Goal: Task Accomplishment & Management: Complete application form

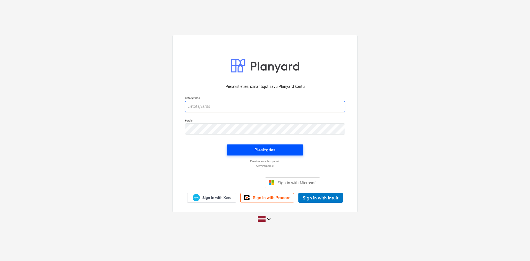
type input "[EMAIL_ADDRESS][DOMAIN_NAME]"
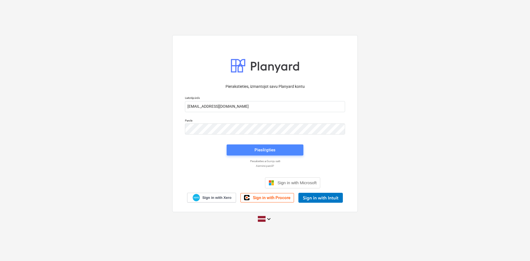
click at [245, 149] on span "Pieslēgties" at bounding box center [264, 149] width 63 height 7
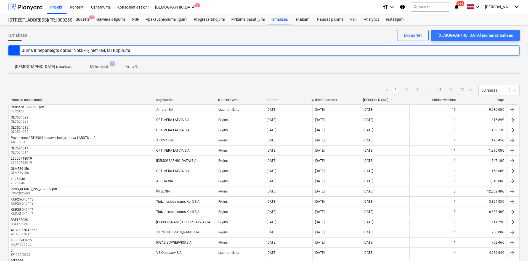
click at [353, 19] on div "Faili" at bounding box center [354, 19] width 14 height 11
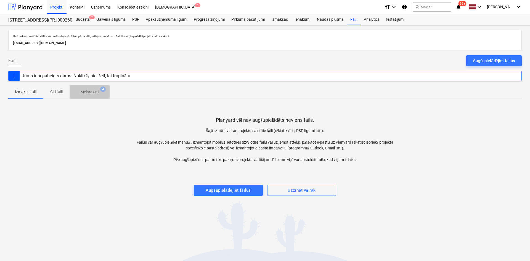
click at [91, 91] on p "Melnraksti" at bounding box center [90, 92] width 18 height 6
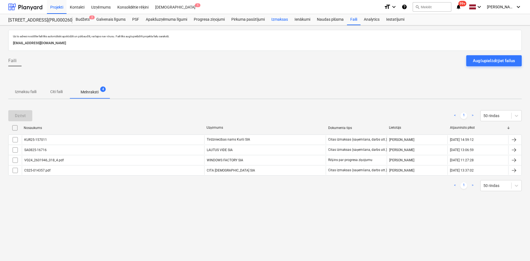
click at [276, 17] on div "Izmaksas" at bounding box center [279, 19] width 23 height 11
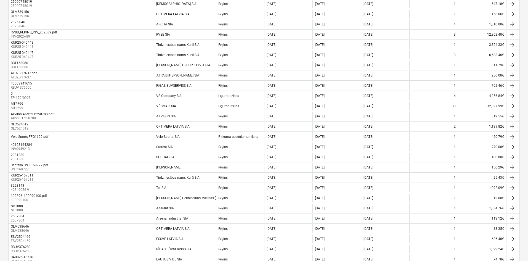
scroll to position [30, 0]
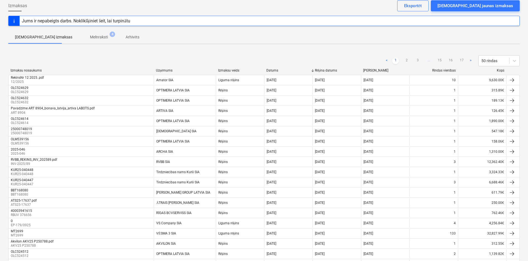
click at [80, 33] on span "Melnraksti 4" at bounding box center [99, 37] width 40 height 10
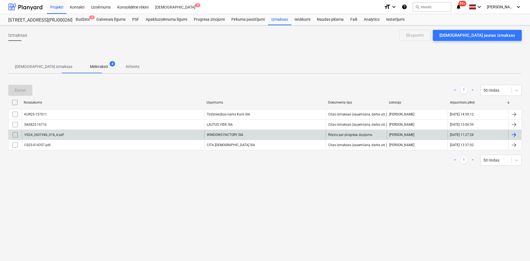
click at [9, 136] on div at bounding box center [15, 134] width 13 height 9
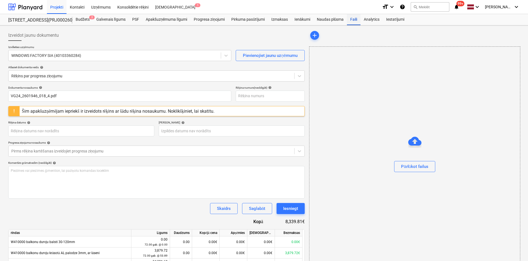
click at [357, 22] on div "Faili" at bounding box center [354, 19] width 14 height 11
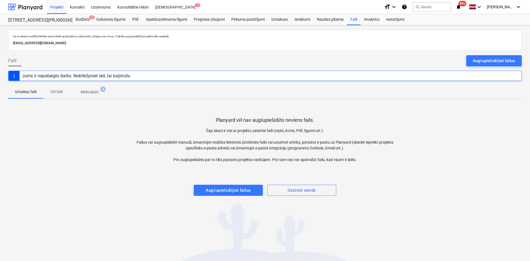
click at [90, 92] on p "Melnraksti" at bounding box center [90, 92] width 18 height 6
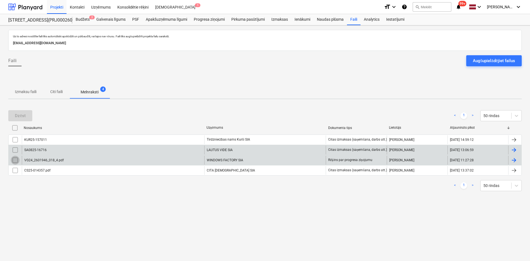
click at [15, 160] on input "checkbox" at bounding box center [15, 160] width 9 height 9
click at [24, 113] on div "Dzēst" at bounding box center [20, 115] width 11 height 7
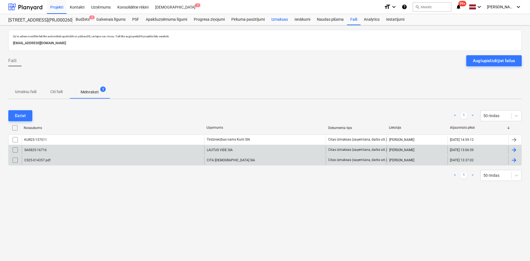
click at [282, 18] on div "Izmaksas" at bounding box center [279, 19] width 23 height 11
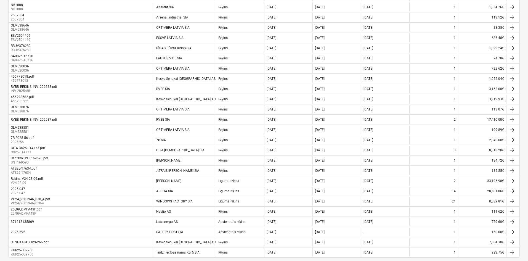
scroll to position [385, 0]
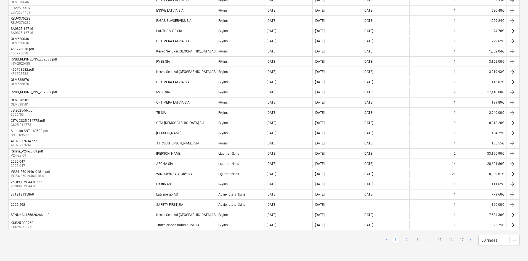
click at [406, 239] on link "2" at bounding box center [406, 240] width 7 height 7
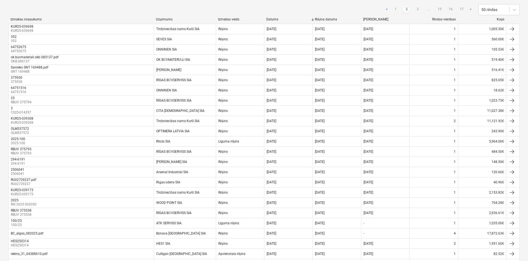
scroll to position [78, 0]
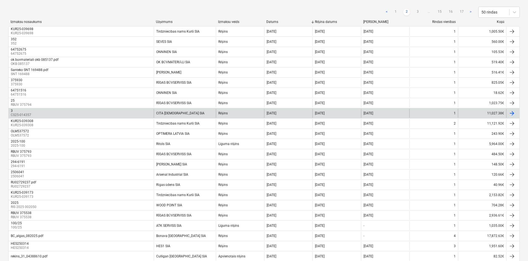
click at [10, 109] on div "3 CS25-014357" at bounding box center [81, 113] width 145 height 9
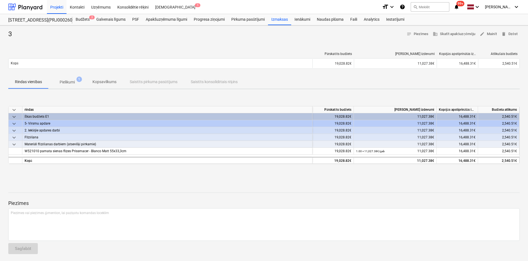
click at [72, 79] on span "Pielikumi 1" at bounding box center [67, 82] width 37 height 10
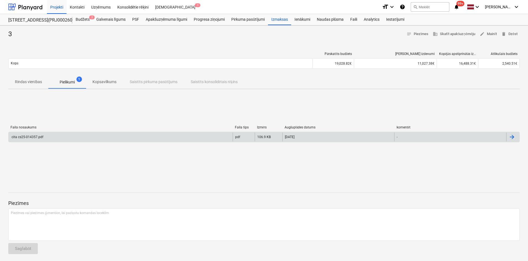
click at [36, 135] on div "cita cs25-014357.pdf" at bounding box center [27, 137] width 33 height 4
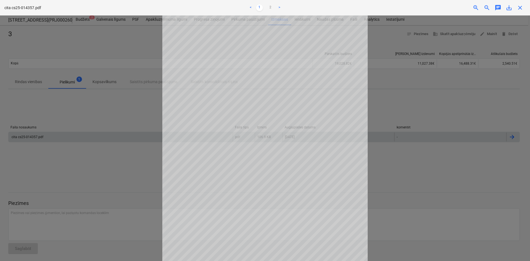
click at [520, 12] on div "cita cs25-014357.pdf < 1 2 > zoom_in zoom_out chat 0 save_alt close" at bounding box center [265, 7] width 530 height 15
click at [520, 9] on span "close" at bounding box center [520, 7] width 7 height 7
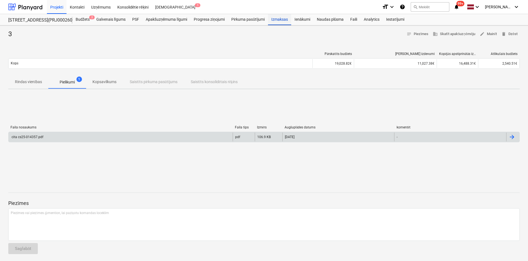
click at [274, 19] on div "Izmaksas" at bounding box center [279, 19] width 23 height 11
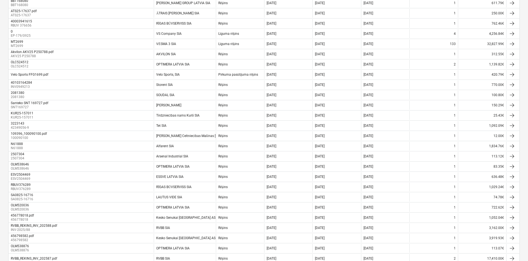
scroll to position [222, 0]
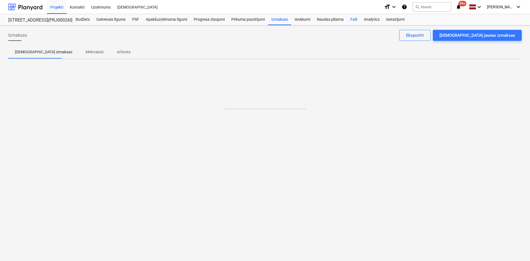
click at [353, 18] on div "Faili" at bounding box center [354, 19] width 14 height 11
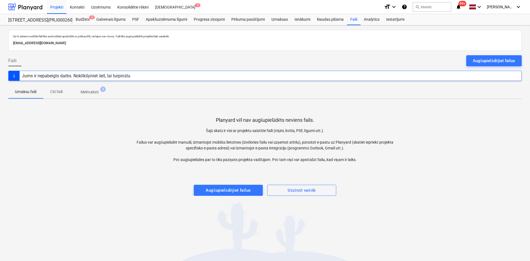
click at [92, 93] on p "Melnraksti" at bounding box center [90, 92] width 18 height 6
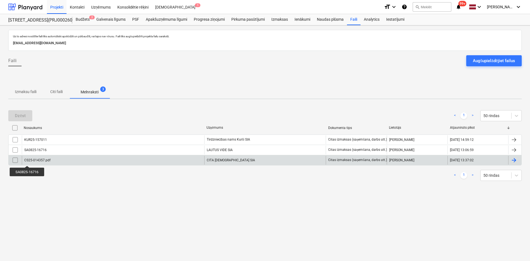
click at [27, 161] on div "CS25-014357.pdf" at bounding box center [37, 160] width 26 height 4
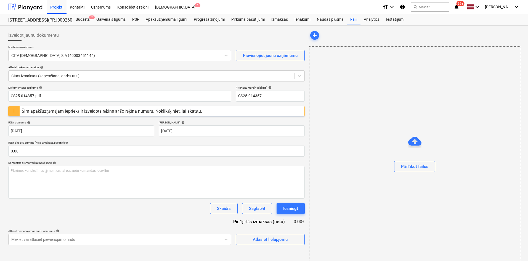
click at [339, 157] on div at bounding box center [414, 156] width 211 height 9
click at [354, 20] on div "Faili" at bounding box center [354, 19] width 14 height 11
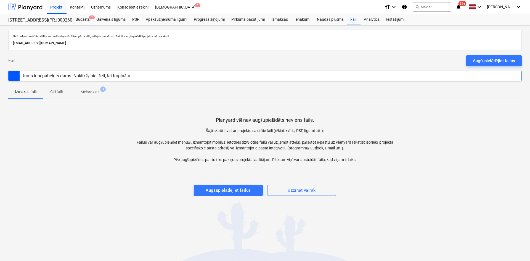
click at [92, 89] on span "Melnraksti 3" at bounding box center [90, 92] width 40 height 10
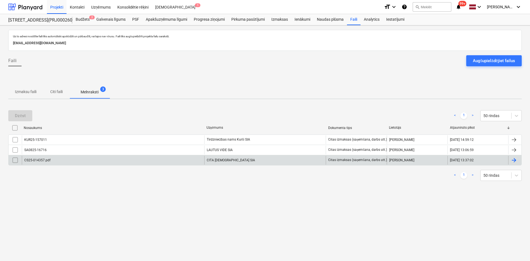
click at [14, 161] on input "checkbox" at bounding box center [15, 160] width 9 height 9
click at [24, 115] on div "Dzēst" at bounding box center [20, 115] width 11 height 7
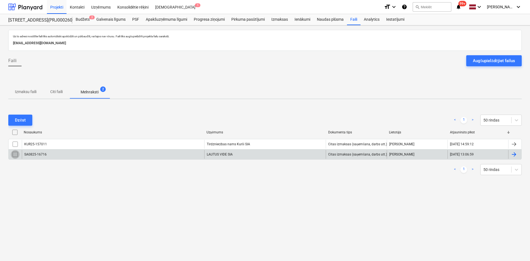
click at [14, 156] on input "checkbox" at bounding box center [15, 154] width 9 height 9
click at [16, 121] on div "Dzēst" at bounding box center [20, 119] width 11 height 7
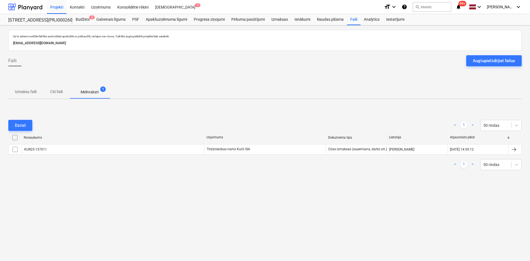
click at [15, 149] on input "checkbox" at bounding box center [15, 149] width 9 height 9
click at [22, 125] on div "Dzēst" at bounding box center [20, 125] width 11 height 7
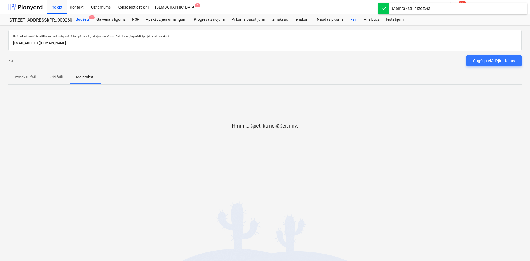
click at [84, 17] on div "Budžets 2" at bounding box center [82, 19] width 21 height 11
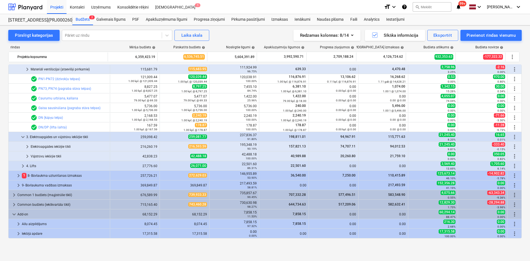
scroll to position [116, 0]
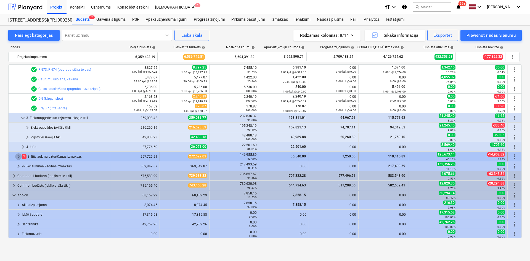
click at [19, 155] on span "keyboard_arrow_right" at bounding box center [18, 156] width 7 height 7
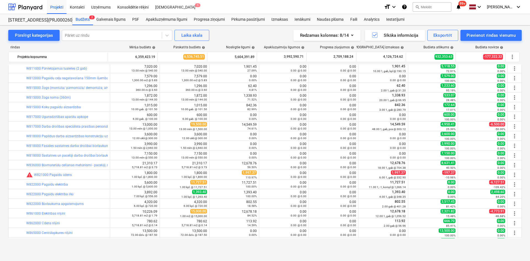
scroll to position [253, 0]
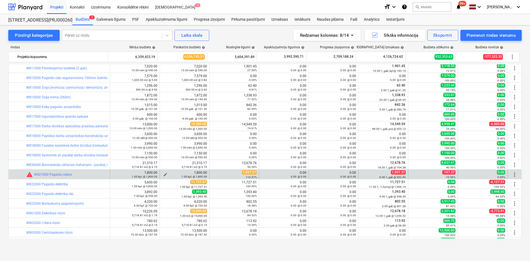
click at [164, 174] on span "edit" at bounding box center [165, 174] width 4 height 4
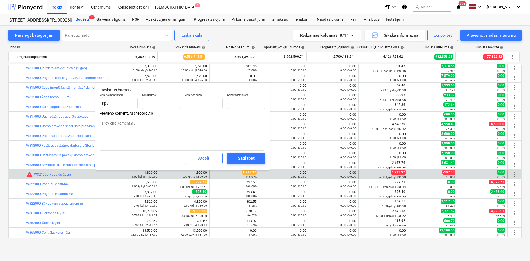
type input "1.00"
type input "1,800.00"
type textarea "x"
drag, startPoint x: 206, startPoint y: 103, endPoint x: 149, endPoint y: 99, distance: 57.8
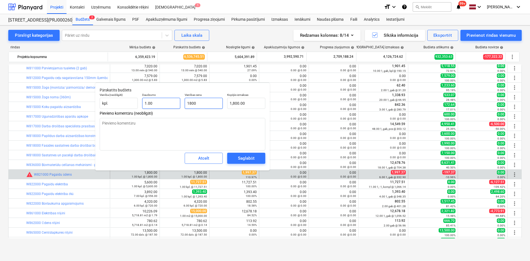
click at [149, 99] on div "Vienība (neobligāti) kpl. Daudzums 1.00 Vienības cena 1800 Kopējās izmaksas 1,8…" at bounding box center [182, 101] width 170 height 20
type input "2"
type textarea "x"
type input "2.00"
type input "20"
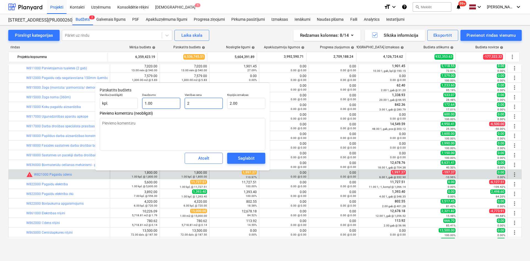
type textarea "x"
type input "20.00"
type input "200"
type textarea "x"
type input "200.00"
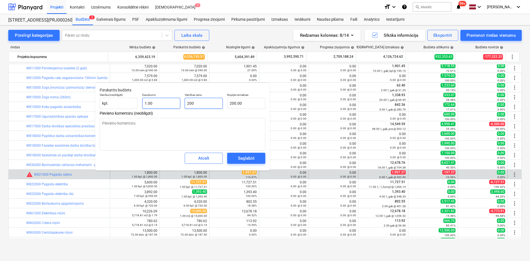
type input "2000"
type textarea "x"
type input "2,000.00"
click at [244, 162] on div "Saglabāt" at bounding box center [246, 158] width 16 height 7
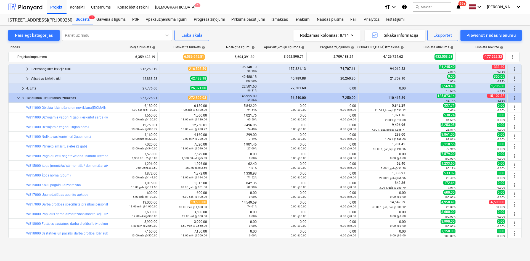
scroll to position [171, 0]
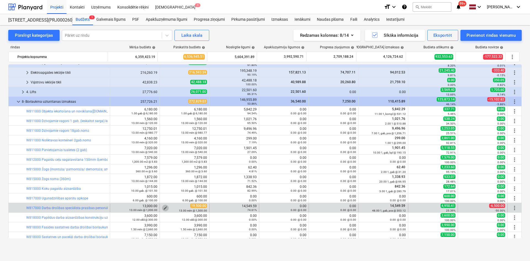
click at [163, 206] on span "edit" at bounding box center [165, 208] width 4 height 4
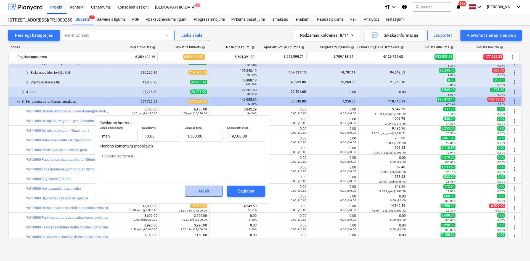
click at [195, 190] on span "Atcelt" at bounding box center [204, 190] width 24 height 7
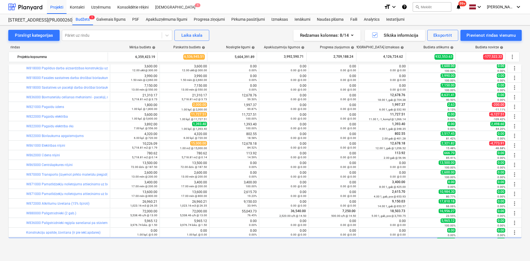
scroll to position [327, 0]
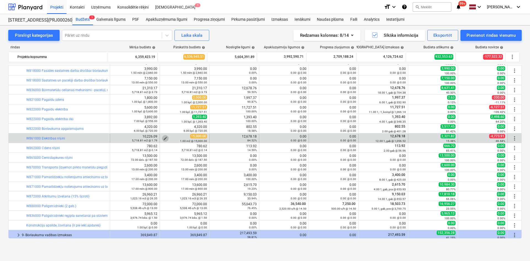
click at [163, 138] on span "edit" at bounding box center [165, 138] width 4 height 4
type textarea "x"
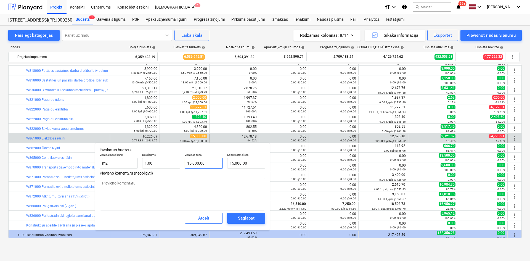
type input "15000"
drag, startPoint x: 205, startPoint y: 163, endPoint x: 165, endPoint y: 160, distance: 40.1
click at [165, 160] on div "Vienība (neobligāti) m2 Daudzums 1.00 Vienības cena 15000 Kopējās izmaksas 15,0…" at bounding box center [182, 161] width 170 height 20
type textarea "x"
type input "1"
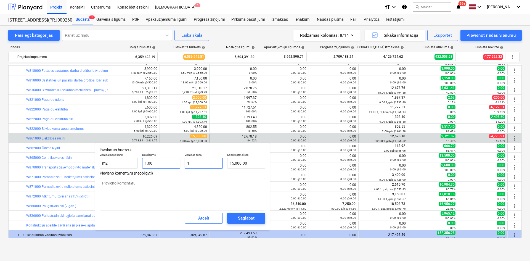
type input "1.00"
type textarea "x"
type input "14"
type input "14.00"
type textarea "x"
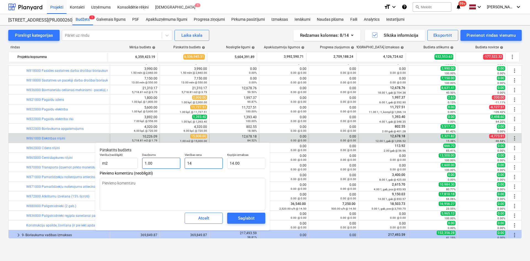
type input "148"
type input "148.00"
type textarea "x"
type input "1480"
type input "1,480.00"
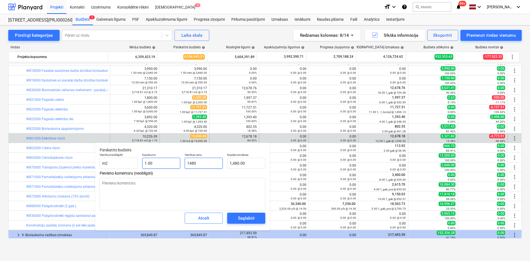
type textarea "x"
type input "14800"
type input "14,800.00"
type input "14800"
type textarea "x"
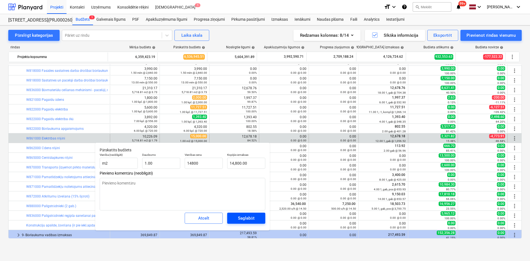
type input "14,800.00"
click at [247, 220] on div "Saglabāt" at bounding box center [246, 217] width 16 height 7
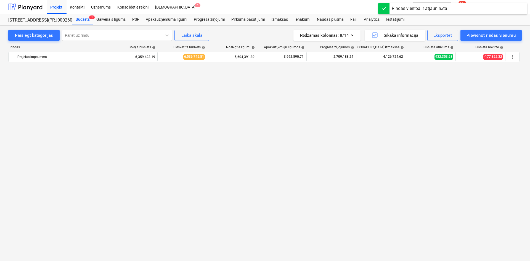
scroll to position [0, 0]
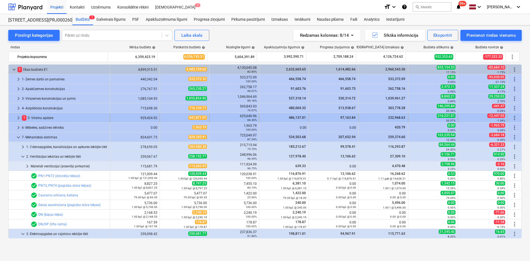
click at [15, 117] on span "keyboard_arrow_right" at bounding box center [18, 118] width 7 height 7
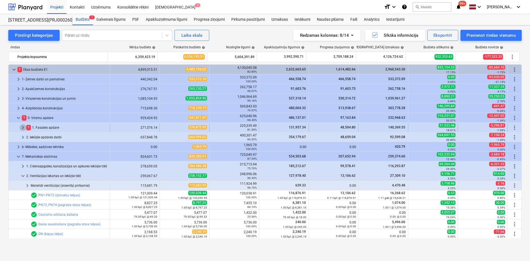
click at [22, 127] on span "keyboard_arrow_right" at bounding box center [23, 127] width 7 height 7
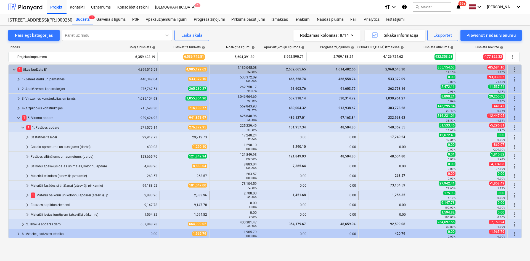
click at [28, 195] on span "keyboard_arrow_right" at bounding box center [27, 195] width 7 height 7
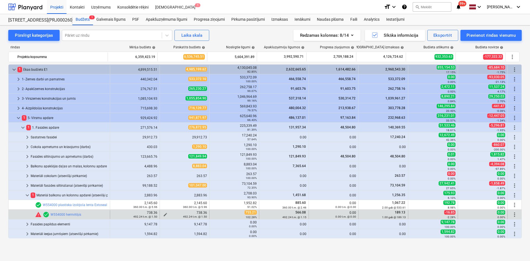
click at [200, 211] on div "738.36 492.24 t.m. @ 1.50" at bounding box center [184, 215] width 45 height 8
click at [162, 215] on div "492.24 t.m. @ 1.50" at bounding box center [184, 216] width 45 height 4
click at [163, 213] on span "edit" at bounding box center [165, 214] width 4 height 4
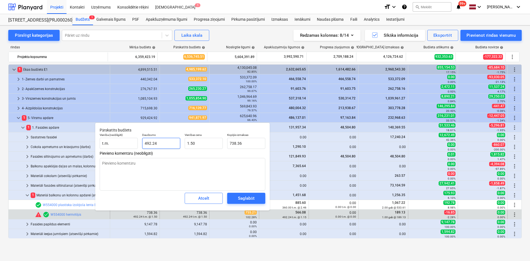
click at [157, 142] on input "492.24" at bounding box center [161, 143] width 38 height 11
drag, startPoint x: 157, startPoint y: 142, endPoint x: 120, endPoint y: 148, distance: 37.8
click at [120, 148] on div "Vienība (neobligāti) [PERSON_NAME] 492.24 Vienības cena 1.50 Kopējās izmaksas 7…" at bounding box center [182, 141] width 170 height 20
type textarea "x"
type input "1"
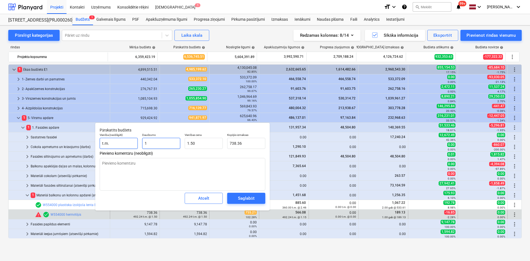
type input "1.50"
type input "1"
type textarea "x"
type input "1.00"
type input "1.5"
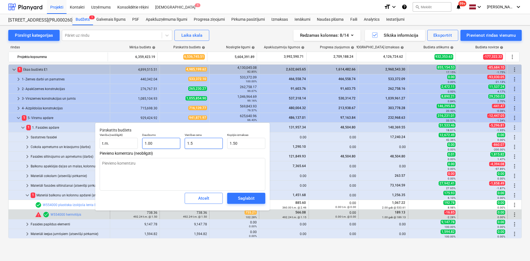
drag, startPoint x: 198, startPoint y: 144, endPoint x: 155, endPoint y: 143, distance: 42.2
click at [155, 143] on div "Vienība (neobligāti) t.m. Daudzums 1.00 Vienības cena 1.5 Kopējās izmaksas 1.50" at bounding box center [182, 141] width 170 height 20
type textarea "x"
type input "5"
type input "5.00"
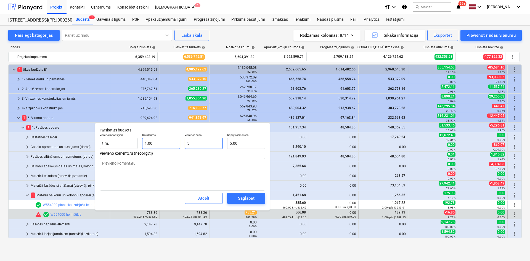
type textarea "x"
type input "57"
type input "57.00"
type textarea "x"
type input "570"
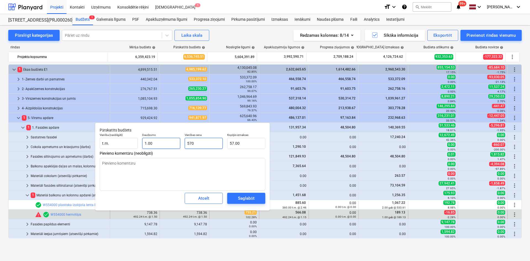
type input "570.00"
type input "570"
type textarea "x"
type input "570.00"
click at [243, 201] on div "Saglabāt" at bounding box center [246, 198] width 16 height 7
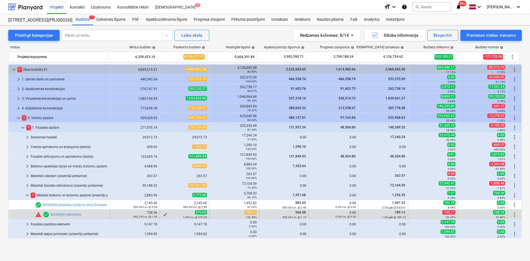
click at [163, 213] on span "edit" at bounding box center [165, 214] width 4 height 4
type textarea "x"
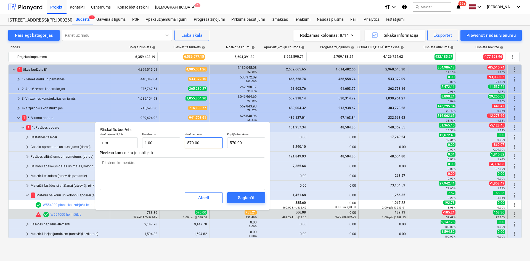
type input "570"
drag, startPoint x: 209, startPoint y: 140, endPoint x: 160, endPoint y: 138, distance: 49.7
click at [160, 138] on div "Vienība (neobligāti) [PERSON_NAME] 1.00 Vienības cena 570 Kopējās izmaksas 570.…" at bounding box center [182, 140] width 170 height 20
type textarea "x"
type input "7"
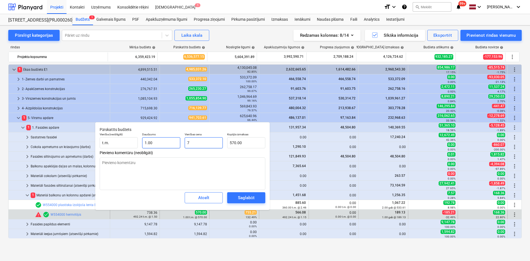
type input "7.00"
type textarea "x"
type input "76"
type input "76.00"
type textarea "x"
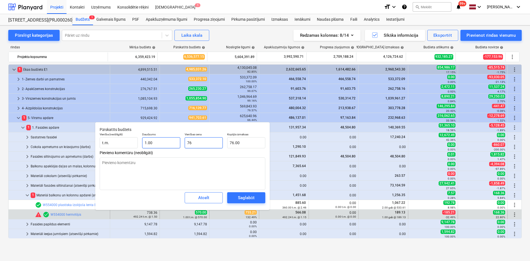
type input "760"
type input "760.00"
type input "760"
type textarea "x"
type input "760.00"
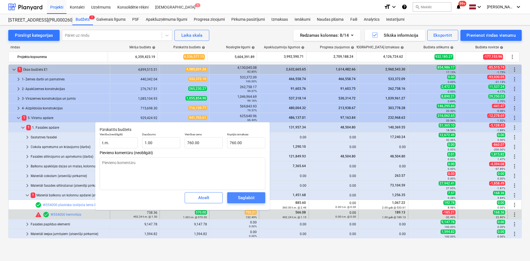
click at [254, 199] on div "Saglabāt" at bounding box center [246, 197] width 16 height 7
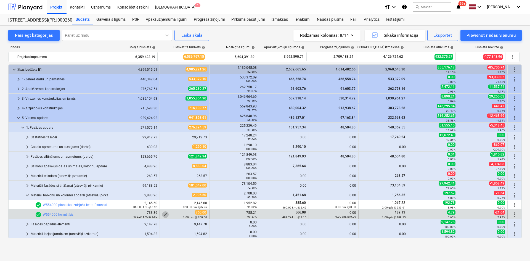
click at [163, 213] on span "edit" at bounding box center [165, 214] width 4 height 4
type textarea "x"
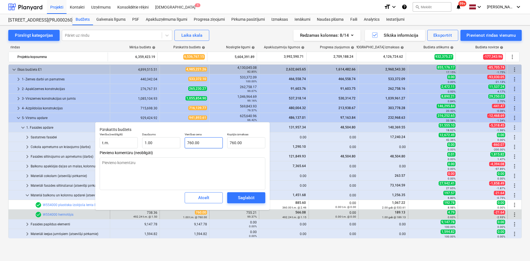
type input "760"
drag, startPoint x: 209, startPoint y: 141, endPoint x: 170, endPoint y: 137, distance: 39.2
click at [170, 137] on div "Vienība (neobligāti) t.m. Daudzums 1.00 Vienības cena 760 Kopējās izmaksas 760.…" at bounding box center [182, 140] width 170 height 20
type textarea "x"
type input "7"
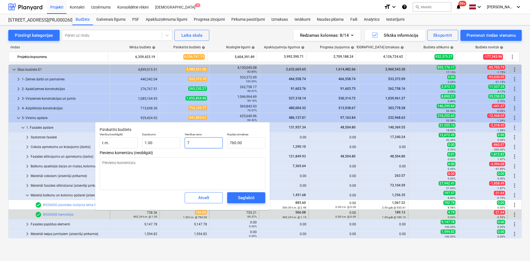
type input "7.00"
type textarea "x"
type input "75"
type input "75.00"
type textarea "x"
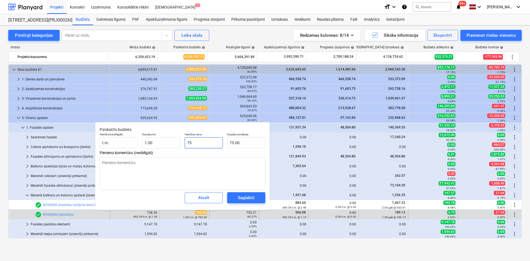
type input "758"
type input "758.00"
type textarea "x"
type input "758."
type textarea "x"
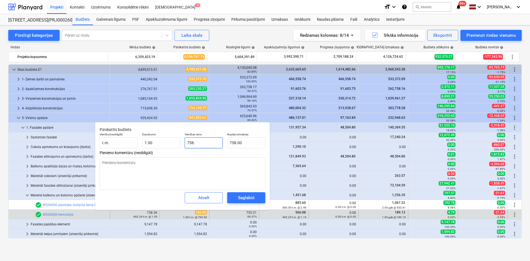
type input "758.3"
type input "758.30"
type textarea "x"
type input "758.36"
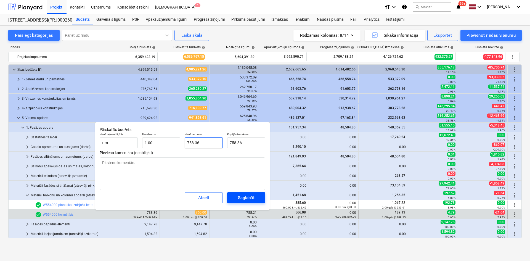
type input "758.36"
click at [248, 199] on div "Saglabāt" at bounding box center [246, 197] width 16 height 7
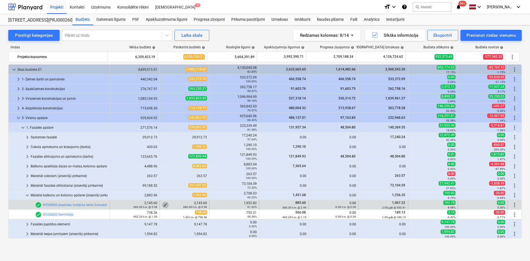
click at [163, 204] on span "edit" at bounding box center [165, 205] width 4 height 4
type textarea "x"
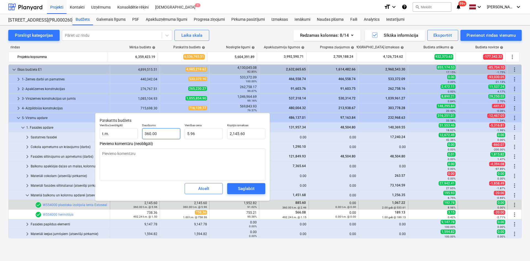
type input "360"
drag, startPoint x: 174, startPoint y: 133, endPoint x: 75, endPoint y: 127, distance: 98.8
click at [75, 127] on body "Projekti Kontakti Uzņēmums Konsolidētie rēķini Iesūtne 1 format_size keyboard_a…" at bounding box center [265, 130] width 530 height 261
drag, startPoint x: 154, startPoint y: 134, endPoint x: 127, endPoint y: 131, distance: 27.1
click at [127, 131] on div "Vienība (neobligāti) [PERSON_NAME] 360 Vienības cena 5.96 Kopējās izmaksas 2,14…" at bounding box center [182, 131] width 170 height 20
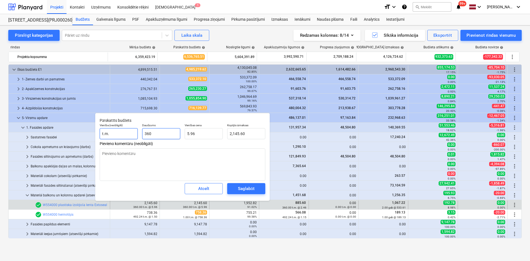
type textarea "x"
type input "1"
type input "5.96"
type input "1"
type textarea "x"
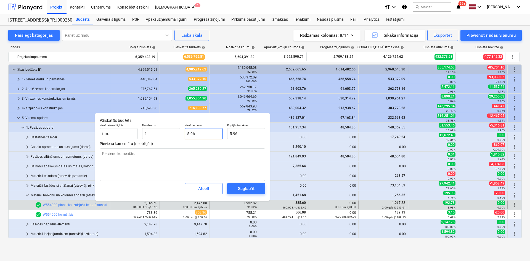
type input "1.00"
drag, startPoint x: 199, startPoint y: 134, endPoint x: 166, endPoint y: 134, distance: 33.4
click at [166, 134] on div "Vienība (neobligāti) t.m. Daudzums 1.00 Vienības cena 5.96 Kopējās izmaksas 5.96" at bounding box center [182, 131] width 170 height 20
type textarea "x"
type input "2"
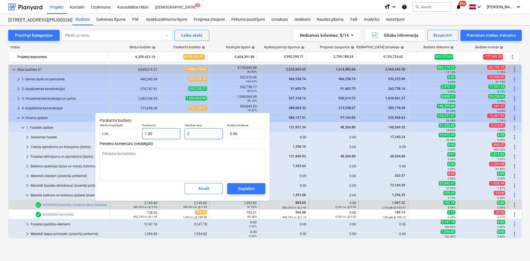
type input "2.00"
type textarea "x"
type input "21"
type input "21.00"
type textarea "x"
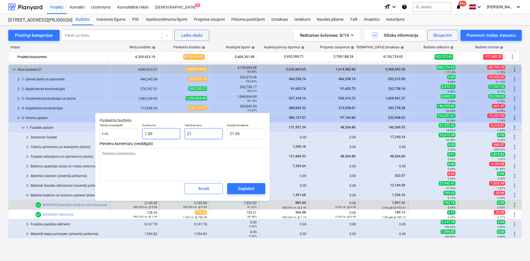
type input "212"
type input "212.00"
type textarea "x"
type input "2125"
type input "2,125.00"
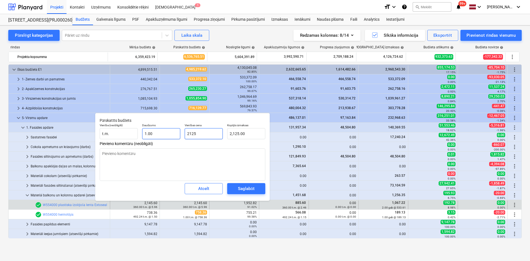
type textarea "x"
type input "2125."
type textarea "x"
type input "2125.6"
type input "2,125.60"
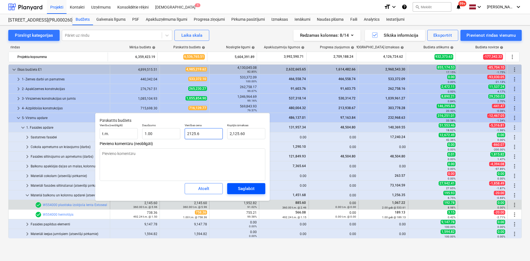
type input "2125.6"
type textarea "x"
type input "2,125.60"
click at [247, 192] on div "Saglabāt" at bounding box center [246, 188] width 16 height 7
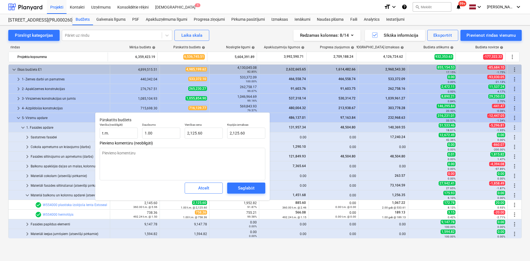
type textarea "x"
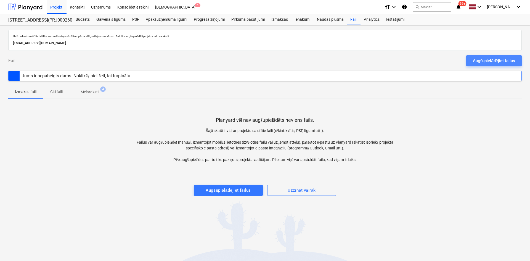
click at [485, 58] on div "Augšupielādējiet failus" at bounding box center [494, 60] width 42 height 7
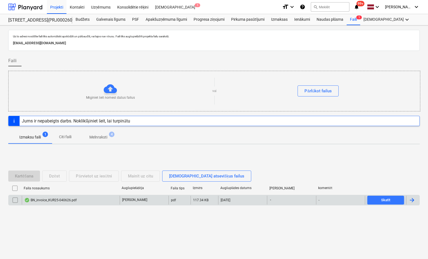
click at [49, 199] on div "BN_invoice_KUR25-040626.pdf" at bounding box center [50, 200] width 52 height 4
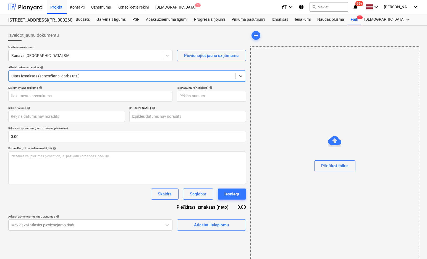
type input "KUR25-040626"
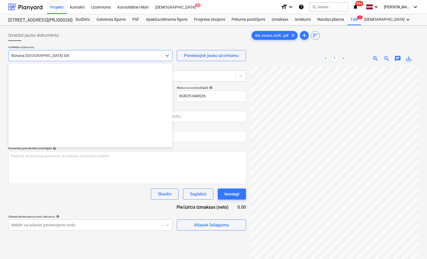
click at [67, 59] on div "Bonava [GEOGRAPHIC_DATA] SIA" at bounding box center [85, 56] width 153 height 8
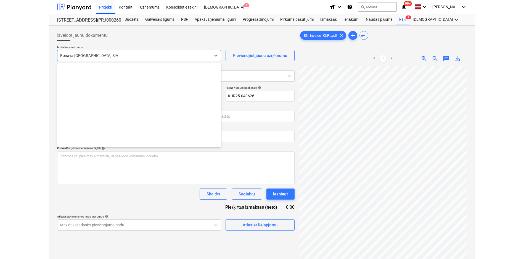
scroll to position [1043, 0]
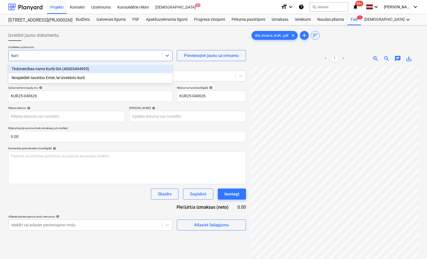
type input "kurši"
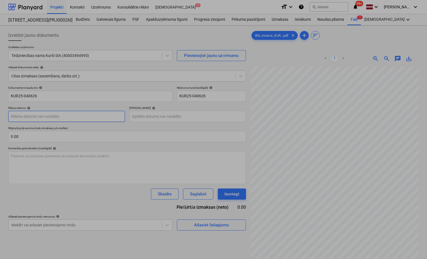
click at [110, 115] on body "Projekti Kontakti Uzņēmums Konsolidētie rēķini Iesūtne 1 format_size keyboard_a…" at bounding box center [213, 129] width 427 height 259
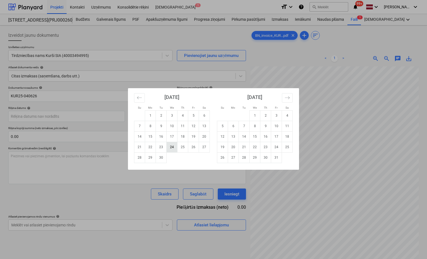
click at [172, 149] on td "24" at bounding box center [171, 147] width 11 height 10
type input "[DATE]"
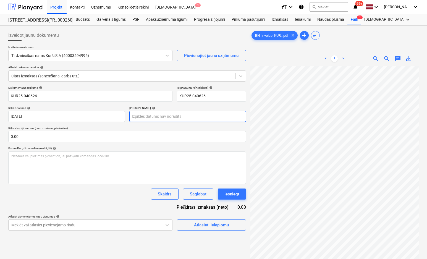
click at [193, 113] on body "Projekti Kontakti Uzņēmums Konsolidētie rēķini Iesūtne 1 format_size keyboard_a…" at bounding box center [213, 129] width 427 height 259
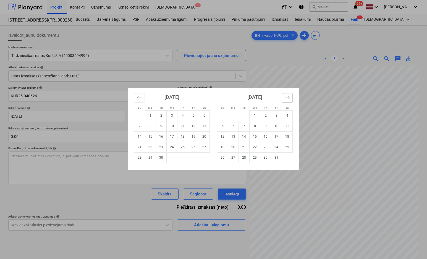
click at [286, 100] on icon "Move forward to switch to the next month." at bounding box center [286, 97] width 5 height 5
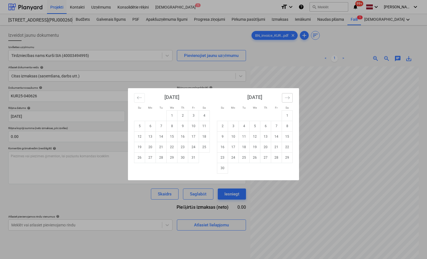
click at [286, 100] on icon "Move forward to switch to the next month." at bounding box center [286, 97] width 5 height 5
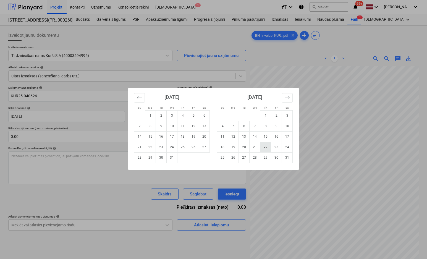
click at [263, 147] on td "22" at bounding box center [265, 147] width 11 height 10
type input "22 Jan 2026"
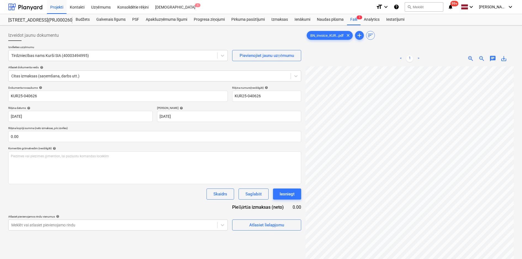
click at [480, 58] on span "zoom_out" at bounding box center [481, 58] width 7 height 7
click at [471, 58] on span "zoom_in" at bounding box center [470, 58] width 7 height 7
click at [245, 224] on span "Atlasiet lielapjomu" at bounding box center [266, 224] width 55 height 7
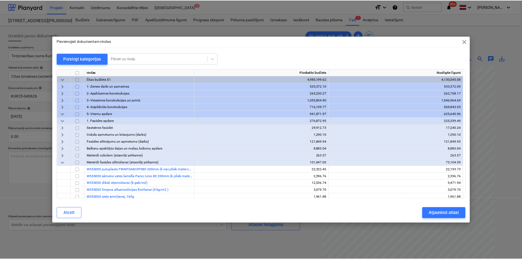
scroll to position [113, 0]
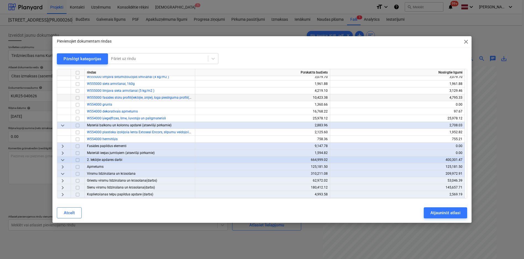
click at [76, 98] on input "checkbox" at bounding box center [77, 97] width 7 height 7
click at [438, 210] on div "Atjaunināt atlasi" at bounding box center [445, 212] width 30 height 7
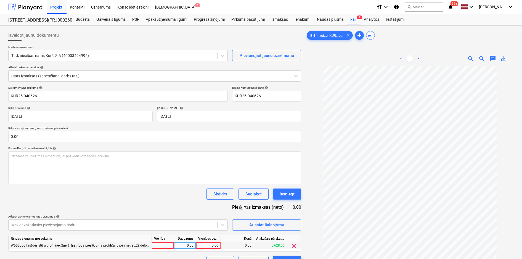
click at [205, 243] on div "0.00" at bounding box center [208, 245] width 20 height 7
type input "33.32"
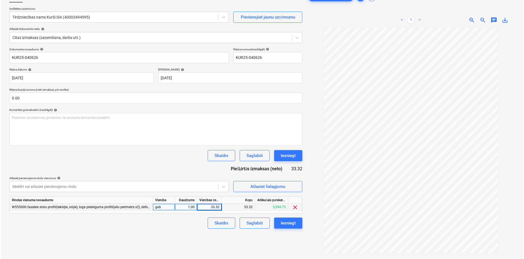
scroll to position [40, 0]
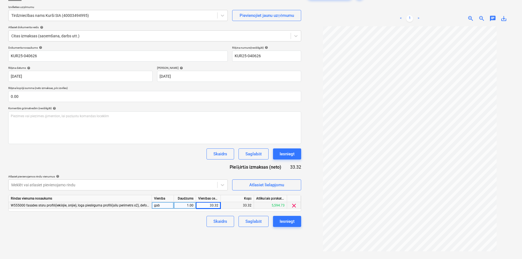
click at [285, 250] on div "Izveidot jaunu dokumentu Izvēlieties uzņēmumu Tirdzniecības nams Kurši SIA (400…" at bounding box center [154, 130] width 297 height 284
click at [258, 244] on div "Izveidot jaunu dokumentu Izvēlieties uzņēmumu Tirdzniecības nams Kurši SIA (400…" at bounding box center [154, 130] width 297 height 284
click at [289, 220] on div "Iesniegt" at bounding box center [287, 221] width 15 height 7
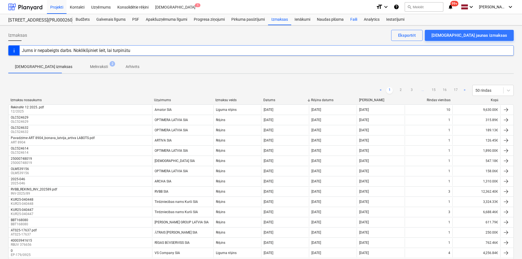
click at [355, 17] on div "Faili" at bounding box center [354, 19] width 14 height 11
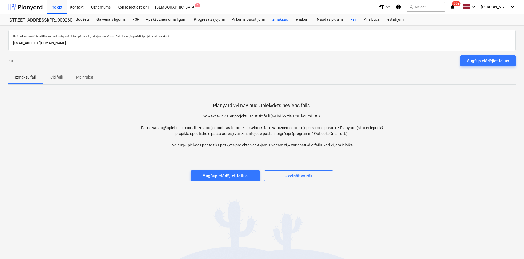
click at [277, 18] on div "Izmaksas" at bounding box center [279, 19] width 23 height 11
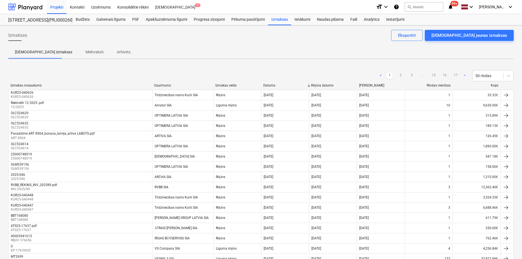
click at [493, 48] on div "Apstiprinātas izmaksas Melnraksti Arhivēts" at bounding box center [260, 51] width 505 height 13
